Goal: Task Accomplishment & Management: Complete application form

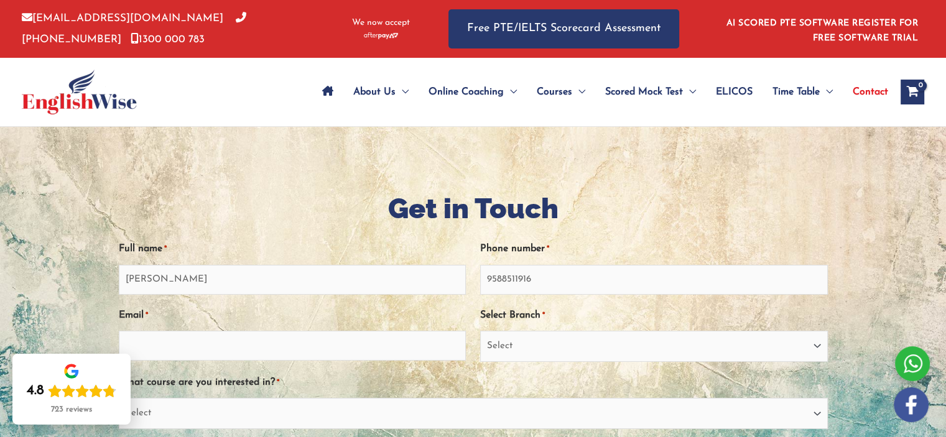
click at [565, 348] on select "Select [GEOGRAPHIC_DATA] [GEOGRAPHIC_DATA] [GEOGRAPHIC_DATA] EnglishWise Global…" at bounding box center [654, 346] width 348 height 31
click at [555, 348] on select "Select [GEOGRAPHIC_DATA] [GEOGRAPHIC_DATA] [GEOGRAPHIC_DATA] EnglishWise Global…" at bounding box center [654, 346] width 348 height 31
select select "Outside [GEOGRAPHIC_DATA]"
click at [480, 331] on select "Select [GEOGRAPHIC_DATA] [GEOGRAPHIC_DATA] [GEOGRAPHIC_DATA] EnglishWise Global…" at bounding box center [654, 346] width 348 height 31
click at [436, 347] on input "Email *" at bounding box center [293, 346] width 348 height 30
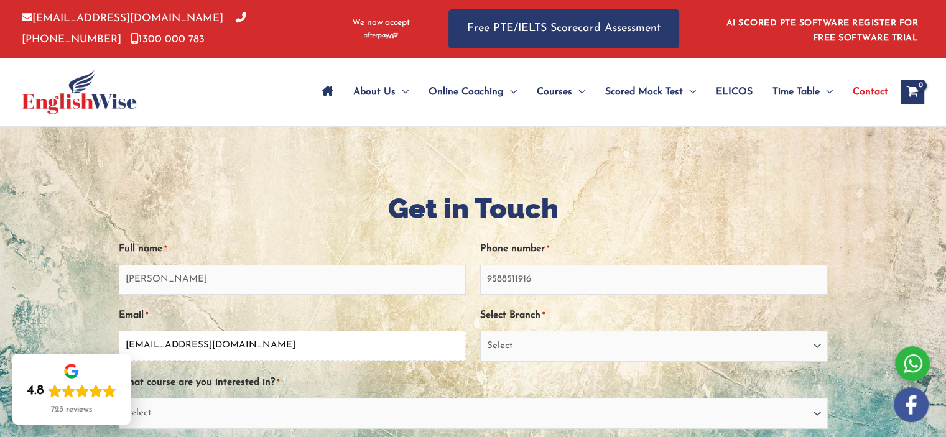
type input "[EMAIL_ADDRESS][DOMAIN_NAME]"
click at [483, 276] on input "9588511916" at bounding box center [654, 280] width 348 height 30
type input "[PHONE_NUMBER]"
click at [680, 407] on select "Select PTE NAATI IELTS OET General English" at bounding box center [473, 413] width 709 height 31
click at [119, 399] on select "Select PTE NAATI IELTS OET General English" at bounding box center [473, 413] width 709 height 31
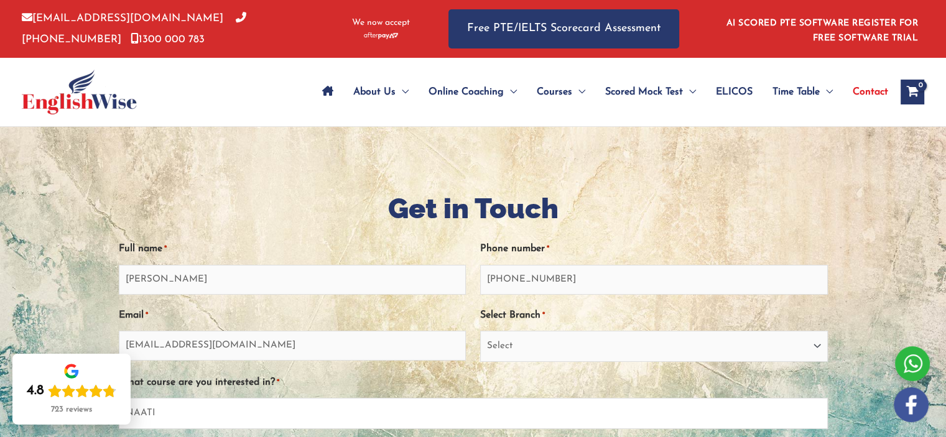
select select "PTE"
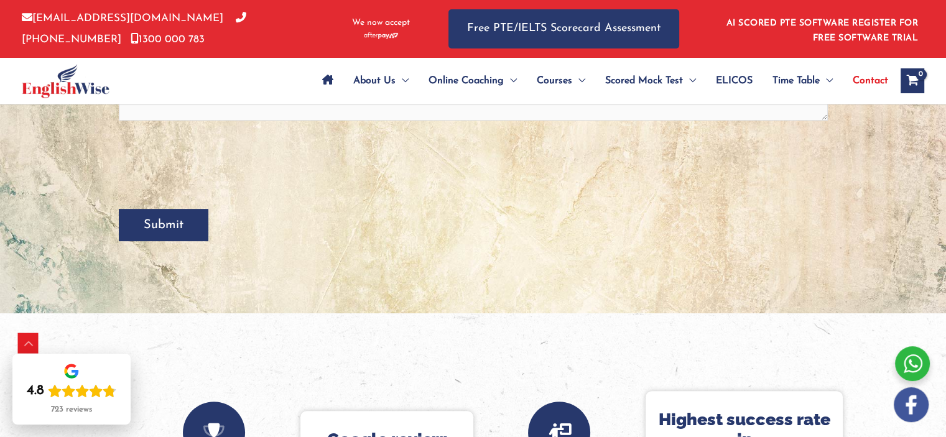
click at [176, 227] on input "Submit" at bounding box center [164, 225] width 90 height 32
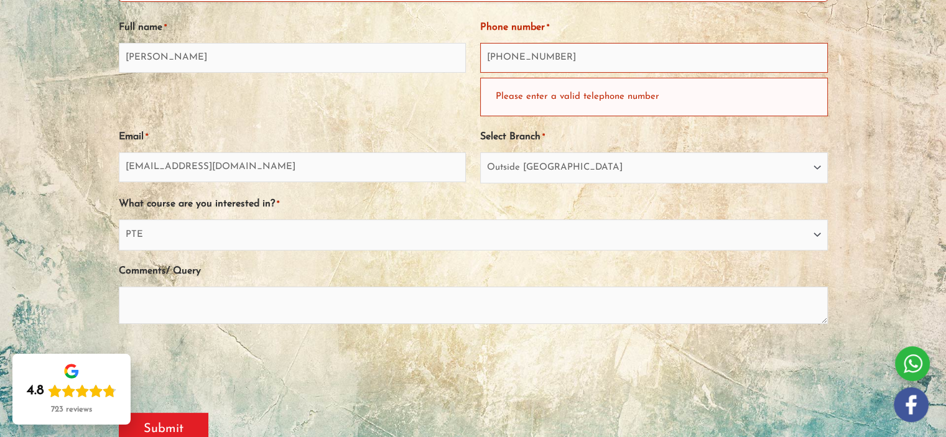
scroll to position [171, 0]
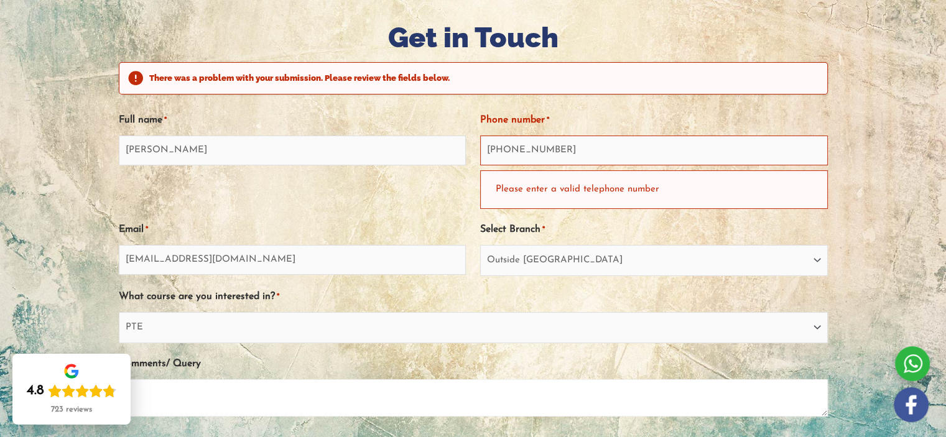
click at [226, 390] on textarea "Comments/ Query" at bounding box center [473, 397] width 709 height 37
click at [226, 395] on textarea "Comments/ Query" at bounding box center [473, 397] width 709 height 37
click at [592, 185] on div "Please enter a valid telephone number" at bounding box center [654, 189] width 348 height 38
click at [570, 190] on div "Please enter a valid telephone number" at bounding box center [654, 189] width 348 height 38
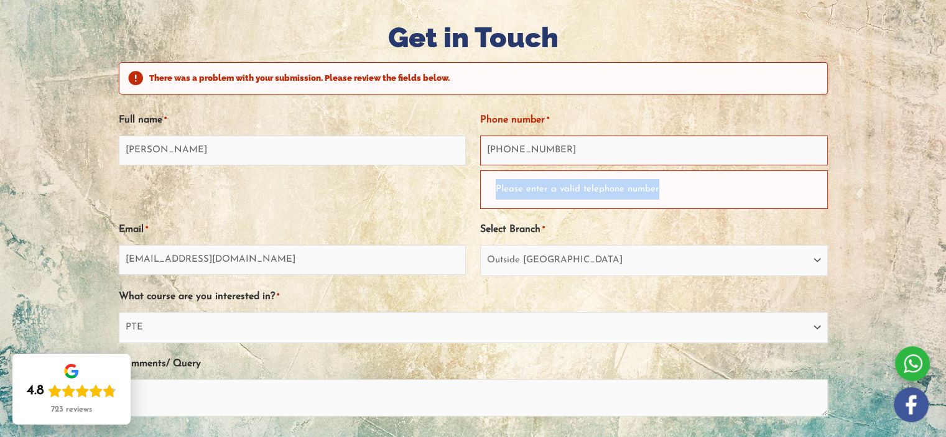
click at [570, 190] on div "Please enter a valid telephone number" at bounding box center [654, 189] width 348 height 38
click at [504, 147] on input "[PHONE_NUMBER]" at bounding box center [654, 151] width 348 height 30
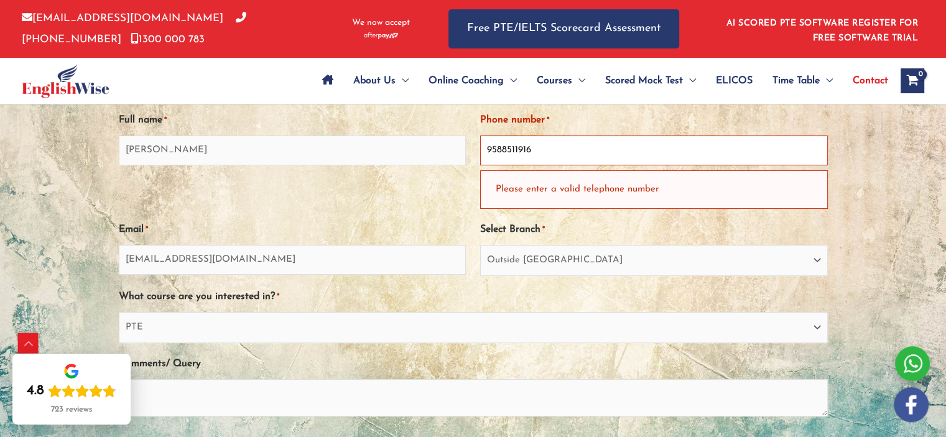
scroll to position [554, 0]
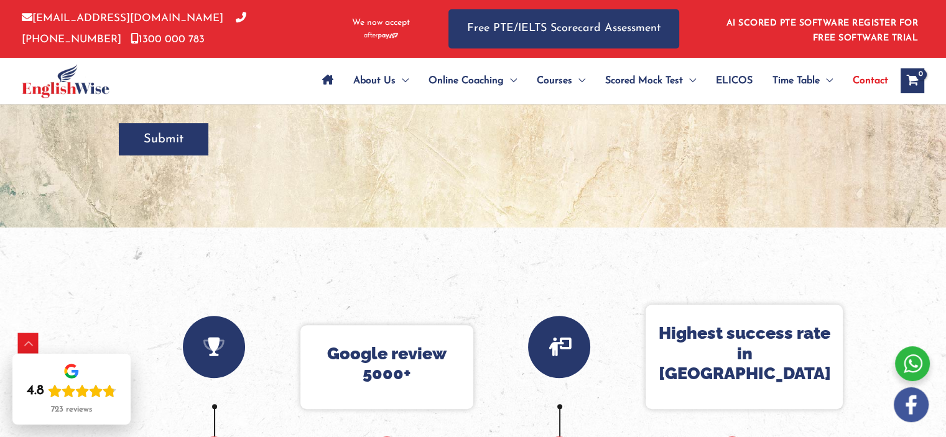
type input "9588511916"
click at [167, 136] on input "Submit" at bounding box center [164, 139] width 90 height 32
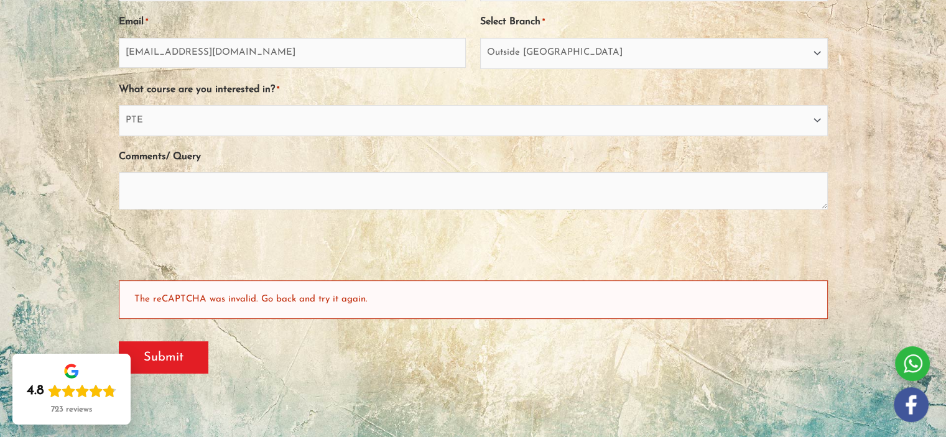
scroll to position [171, 0]
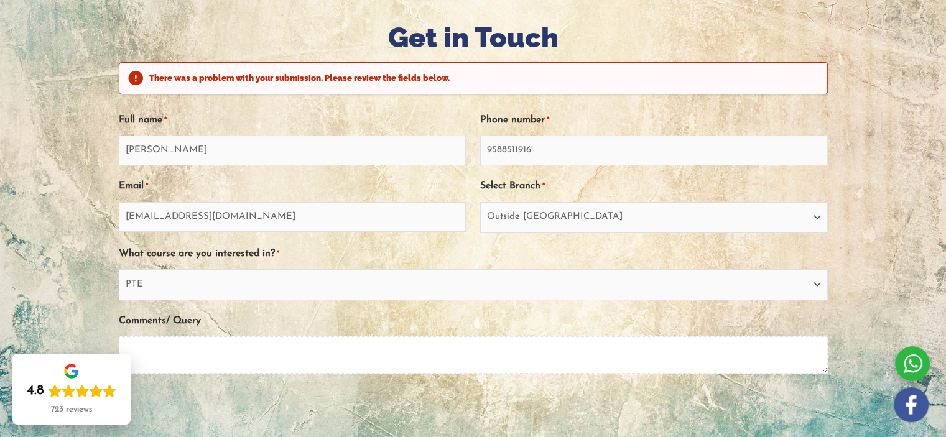
click at [279, 365] on textarea "Comments/ Query" at bounding box center [473, 355] width 709 height 37
click at [273, 353] on textarea "to get PTE Acadmic preperation" at bounding box center [473, 355] width 709 height 37
click at [213, 353] on textarea "to get PTE query regaring admission" at bounding box center [473, 355] width 709 height 37
click at [223, 351] on textarea "to get PTE query regaring admission" at bounding box center [473, 355] width 709 height 37
click at [293, 351] on textarea "to get PTE query regarding admission" at bounding box center [473, 355] width 709 height 37
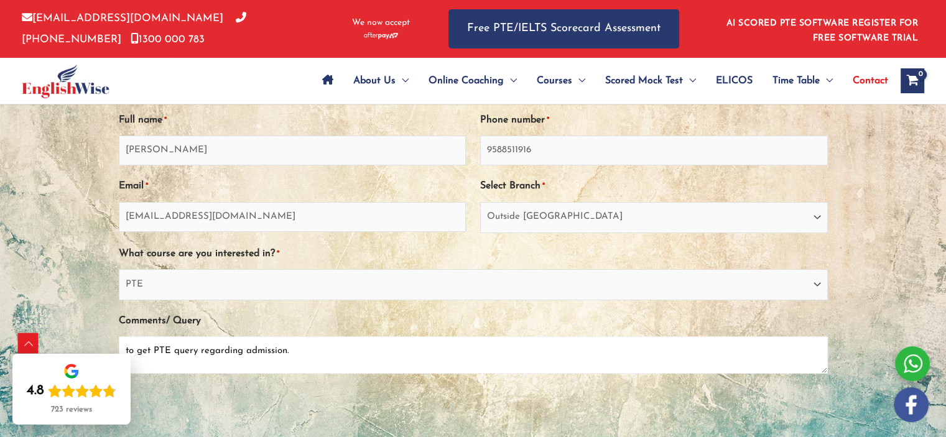
scroll to position [554, 0]
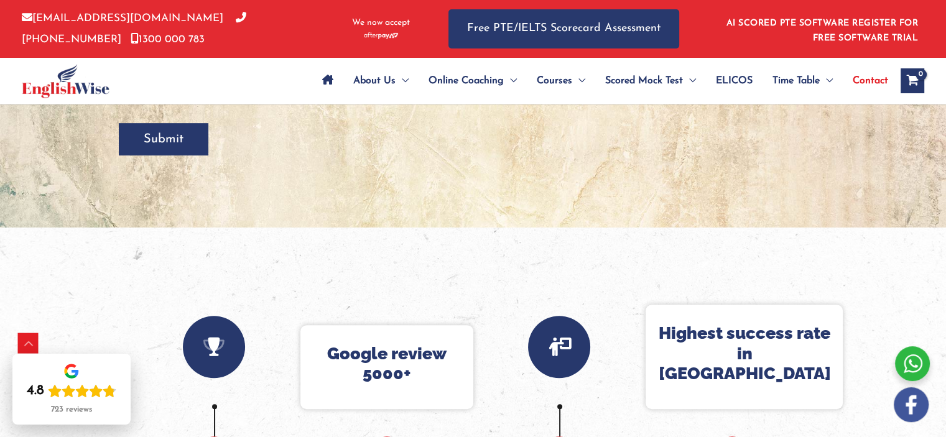
type textarea "to get PTE query regarding admission."
click at [175, 136] on input "Submit" at bounding box center [164, 139] width 90 height 32
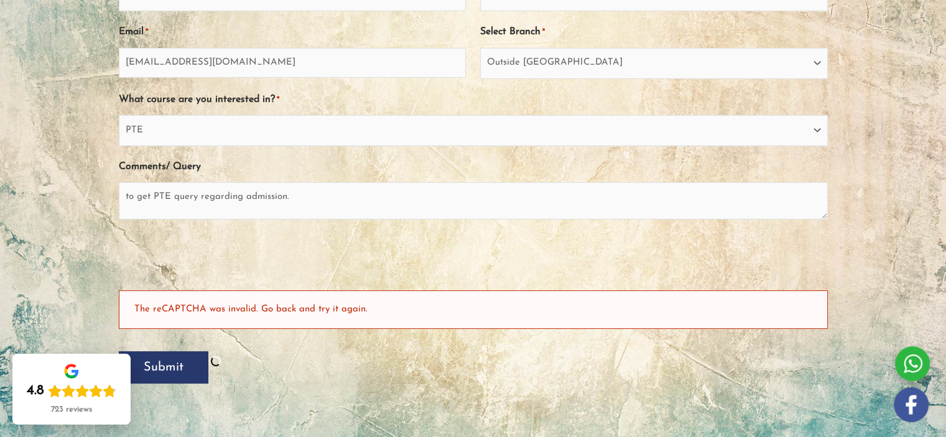
scroll to position [30, 0]
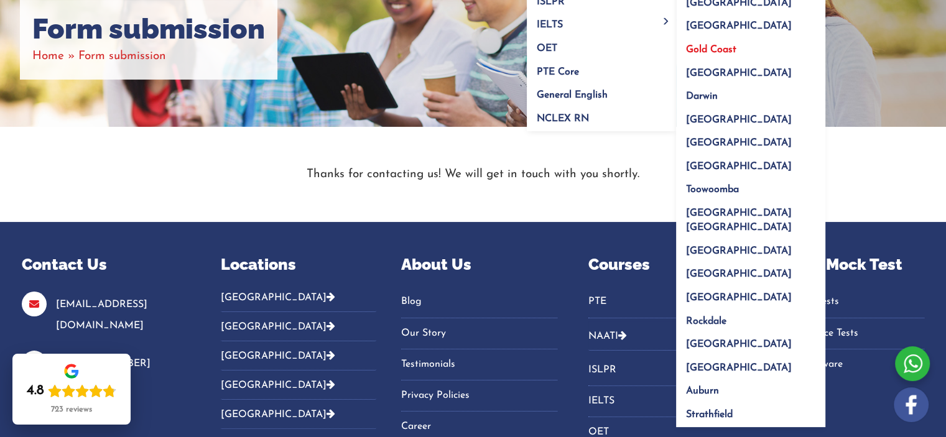
scroll to position [399, 0]
